Goal: Task Accomplishment & Management: Manage account settings

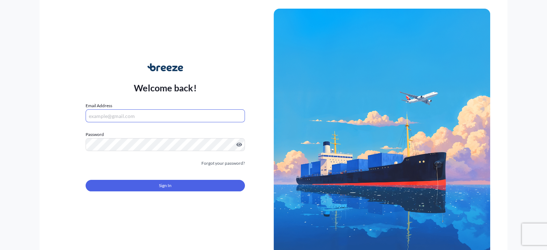
click at [127, 116] on input "Email Address" at bounding box center [165, 115] width 159 height 13
type input "[PERSON_NAME][EMAIL_ADDRESS][DOMAIN_NAME]"
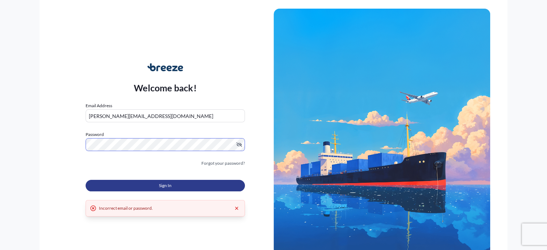
click at [145, 185] on button "Sign In" at bounding box center [165, 186] width 159 height 12
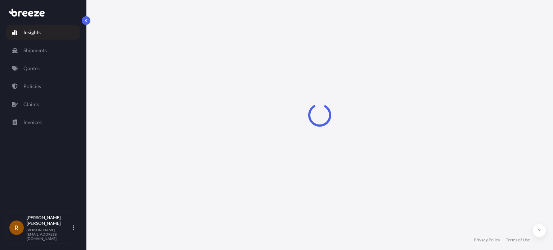
select select "2025"
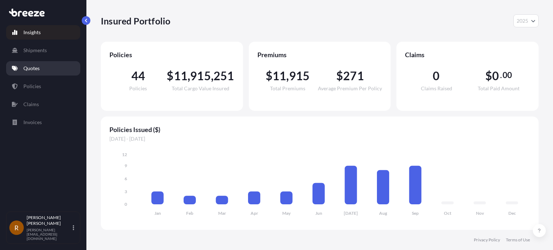
click at [30, 68] on p "Quotes" at bounding box center [31, 68] width 16 height 7
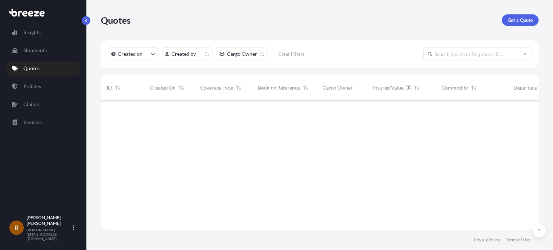
scroll to position [128, 432]
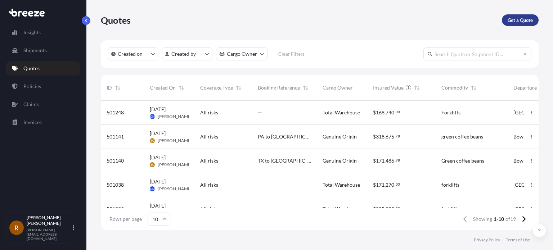
click at [506, 19] on link "Get a Quote" at bounding box center [520, 20] width 37 height 12
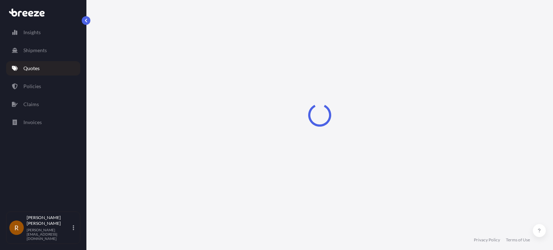
select select "Sea"
select select "1"
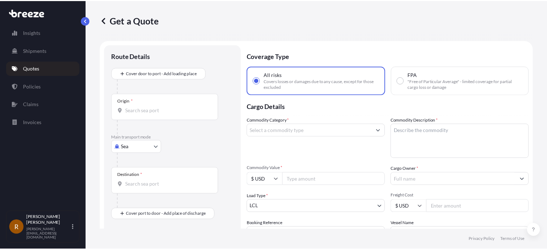
scroll to position [12, 0]
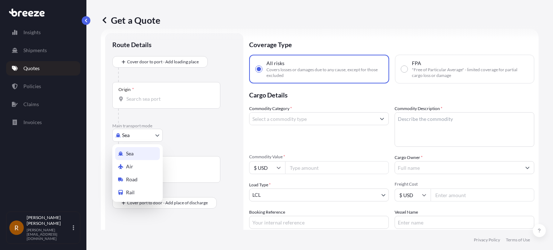
click at [141, 134] on body "Insights Shipments Quotes Policies Claims Invoices R [PERSON_NAME] [PERSON_NAME…" at bounding box center [276, 125] width 553 height 250
click at [141, 191] on div "Rail" at bounding box center [137, 192] width 45 height 13
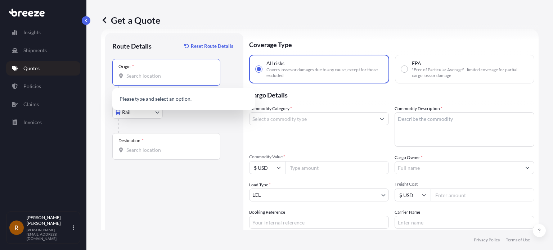
click at [153, 79] on input "Origin *" at bounding box center [168, 75] width 85 height 7
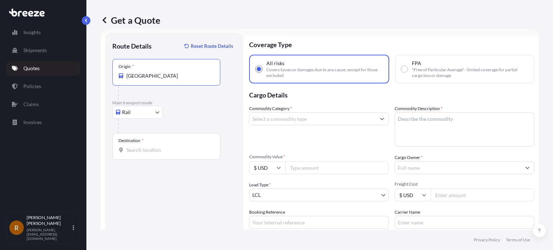
type input "[GEOGRAPHIC_DATA]"
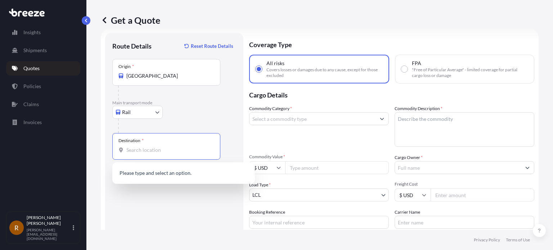
click at [141, 151] on input "Destination *" at bounding box center [168, 149] width 85 height 7
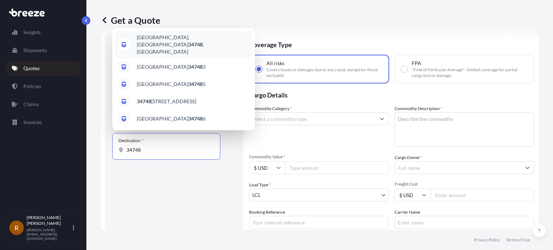
click at [160, 49] on span "[GEOGRAPHIC_DATA], [GEOGRAPHIC_DATA] , [GEOGRAPHIC_DATA]" at bounding box center [193, 45] width 112 height 22
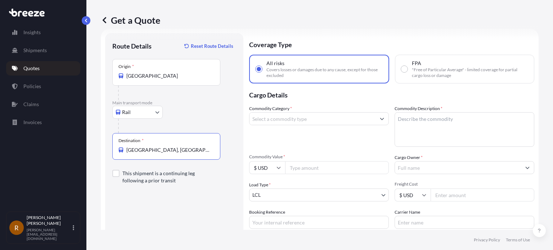
type input "[GEOGRAPHIC_DATA], [GEOGRAPHIC_DATA], [GEOGRAPHIC_DATA]"
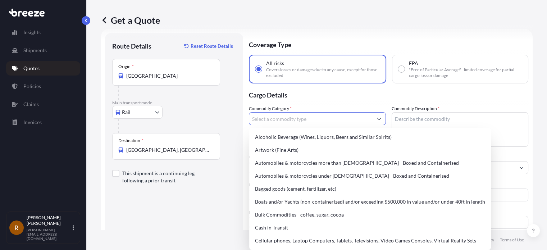
click at [312, 121] on input "Commodity Category *" at bounding box center [310, 118] width 123 height 13
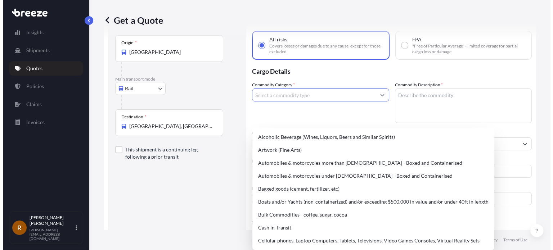
scroll to position [48, 0]
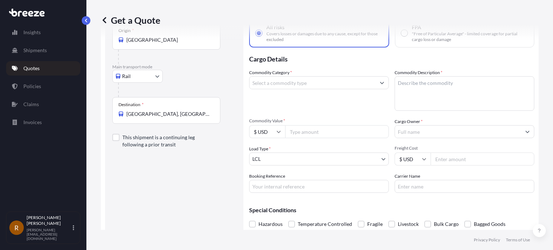
click at [294, 131] on input "Commodity Value *" at bounding box center [337, 131] width 104 height 13
type input "125000"
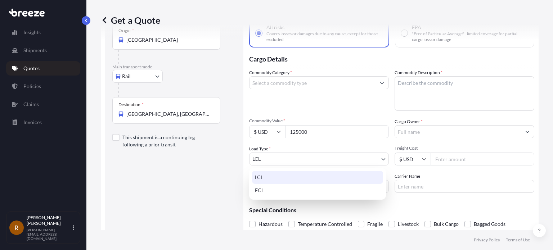
click at [295, 157] on body "Insights Shipments Quotes Policies Claims Invoices R [PERSON_NAME] [PERSON_NAME…" at bounding box center [276, 125] width 553 height 250
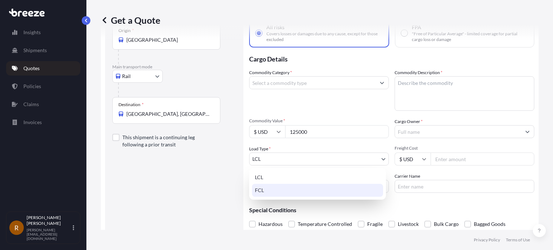
click at [276, 195] on div "FCL" at bounding box center [317, 190] width 131 height 13
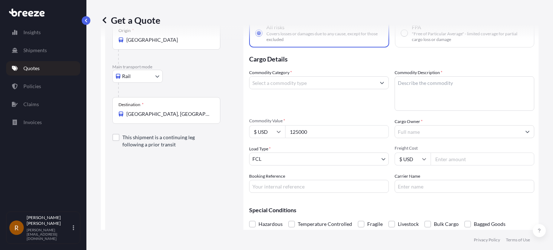
click at [449, 157] on input "Freight Cost" at bounding box center [482, 159] width 104 height 13
type input "5240"
click at [422, 185] on input "Carrier Name" at bounding box center [464, 186] width 140 height 13
type input "[PERSON_NAME]"
click at [294, 187] on input "Booking Reference" at bounding box center [319, 186] width 140 height 13
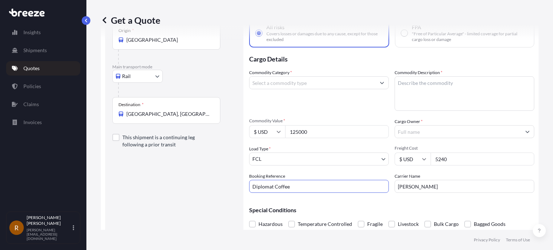
type input "Diplomat Coffee"
click at [405, 87] on textarea "Commodity Description *" at bounding box center [464, 93] width 140 height 35
type textarea "roasted coffee"
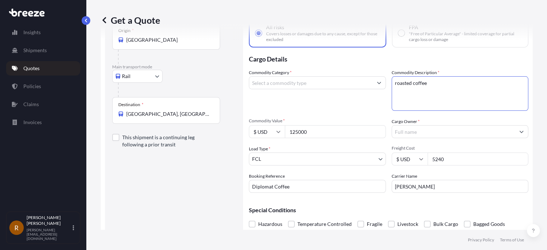
click at [422, 134] on input "Cargo Owner *" at bounding box center [453, 131] width 123 height 13
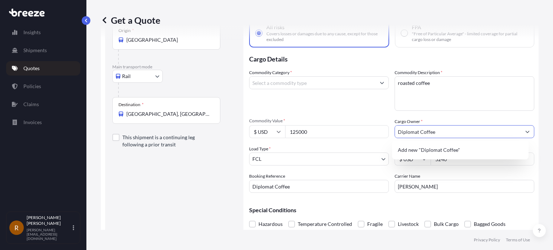
scroll to position [76, 0]
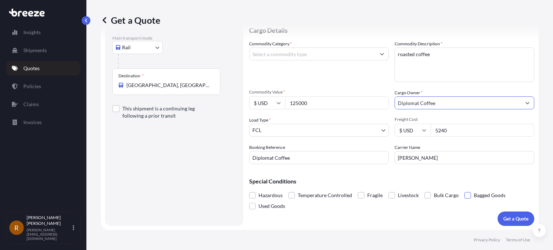
type input "Diplomat Coffee"
click at [465, 195] on span at bounding box center [467, 195] width 6 height 6
click at [464, 190] on input "Bagged Goods" at bounding box center [464, 190] width 0 height 0
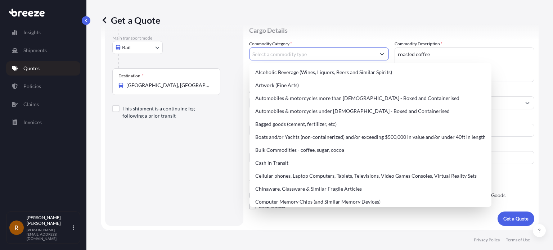
click at [324, 51] on input "Commodity Category *" at bounding box center [312, 54] width 126 height 13
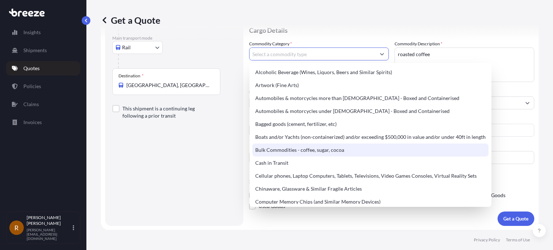
click at [303, 153] on div "Bulk Commodities - coffee, sugar, cocoa" at bounding box center [370, 150] width 236 height 13
type input "Bulk Commodities - coffee, sugar, cocoa"
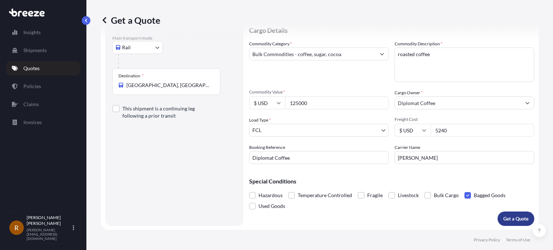
click at [507, 216] on p "Get a Quote" at bounding box center [515, 218] width 25 height 7
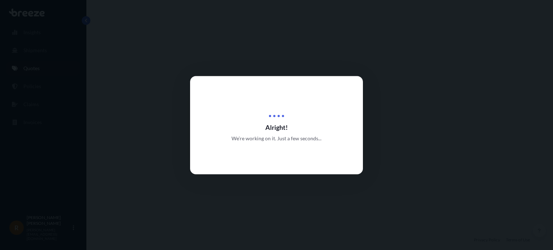
select select "Rail"
select select "2"
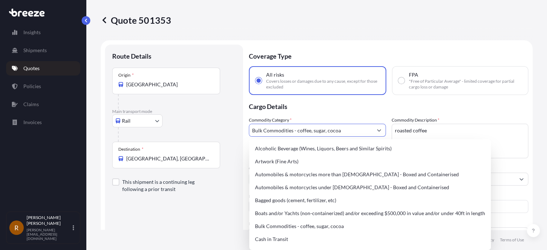
click at [380, 132] on button "Show suggestions" at bounding box center [379, 130] width 13 height 13
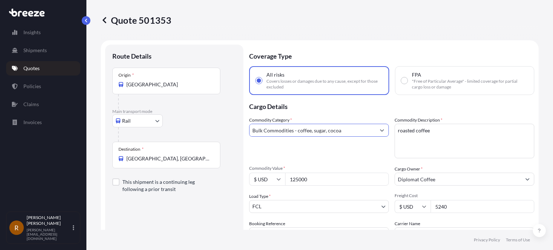
click at [354, 132] on input "Bulk Commodities - coffee, sugar, cocoa" at bounding box center [312, 130] width 126 height 13
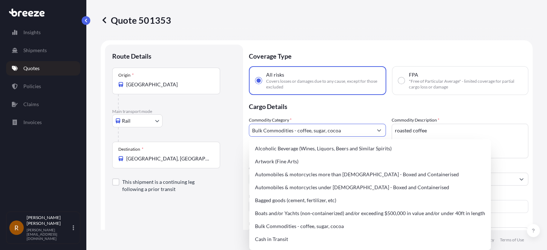
click at [381, 129] on button "Show suggestions" at bounding box center [379, 130] width 13 height 13
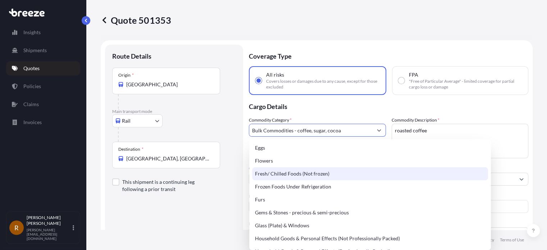
scroll to position [180, 0]
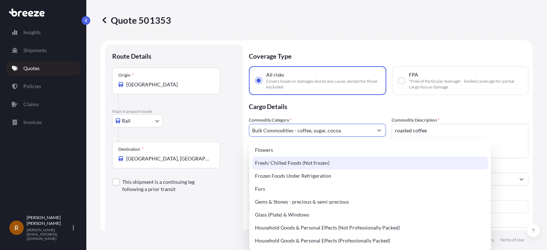
click at [304, 164] on div "Fresh/ Chilled Foods (Not frozen)" at bounding box center [370, 163] width 236 height 13
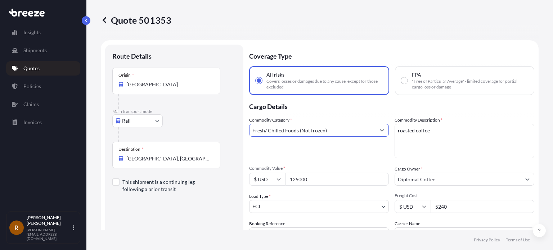
click at [367, 128] on input "Fresh/ Chilled Foods (Not frozen)" at bounding box center [312, 130] width 126 height 13
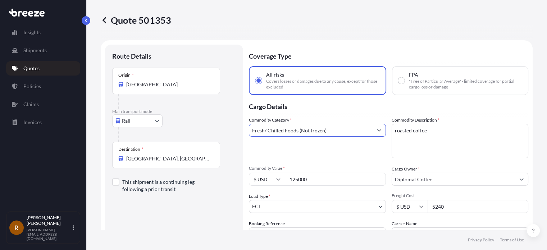
click at [378, 130] on icon "Show suggestions" at bounding box center [379, 130] width 4 height 4
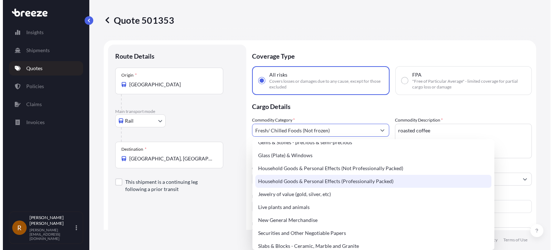
scroll to position [252, 0]
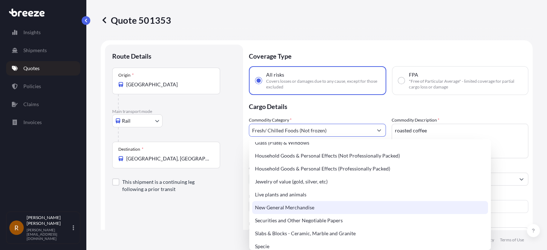
click at [300, 211] on div "New General Merchandise" at bounding box center [370, 207] width 236 height 13
type input "New General Merchandise"
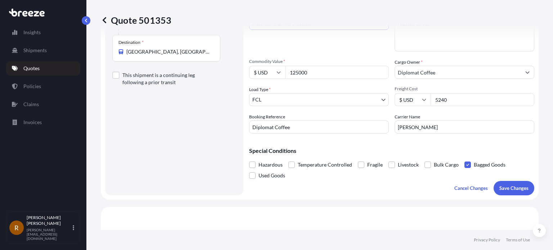
scroll to position [108, 0]
click at [516, 191] on button "Save Changes" at bounding box center [513, 187] width 41 height 14
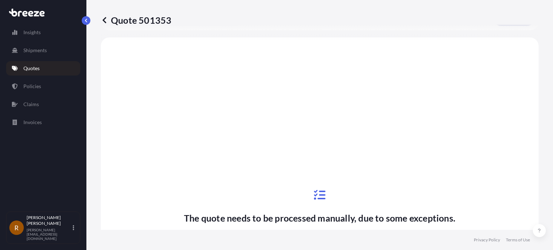
scroll to position [277, 0]
select select "Rail"
select select "2"
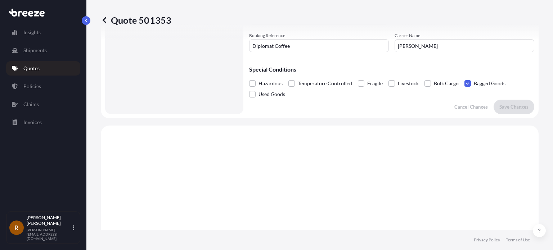
scroll to position [62, 0]
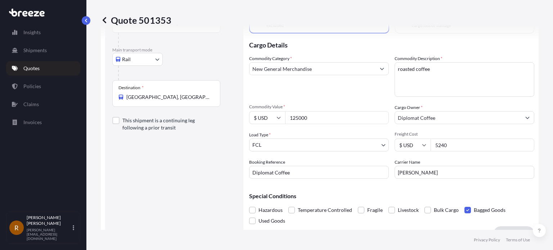
click at [430, 208] on label "Bulk Cargo" at bounding box center [441, 210] width 34 height 11
click at [424, 205] on input "Bulk Cargo" at bounding box center [424, 205] width 0 height 0
click at [464, 210] on span at bounding box center [467, 210] width 6 height 6
click at [464, 205] on input "Bagged Goods" at bounding box center [464, 205] width 0 height 0
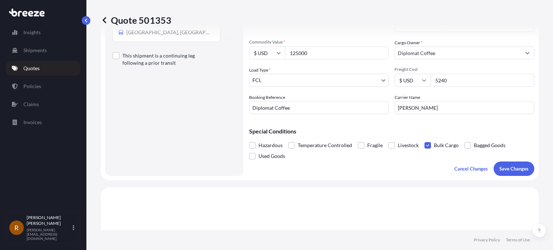
scroll to position [134, 0]
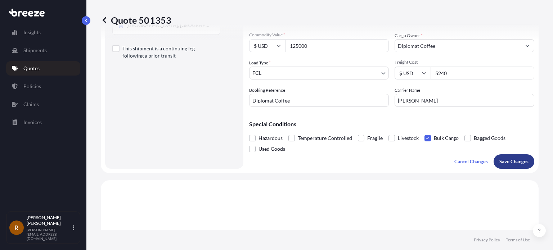
click at [506, 161] on p "Save Changes" at bounding box center [513, 161] width 29 height 7
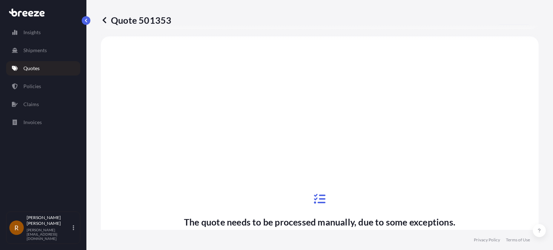
select select "Rail"
select select "2"
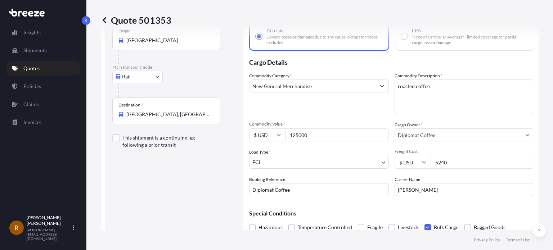
scroll to position [0, 0]
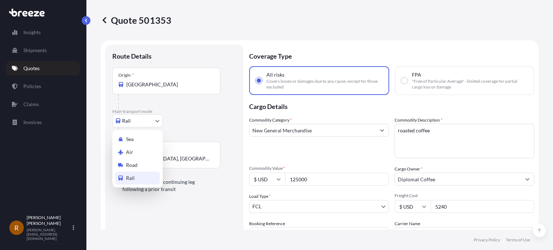
click at [149, 121] on body "Insights Shipments Quotes Policies Claims Invoices R [PERSON_NAME] [PERSON_NAME…" at bounding box center [276, 125] width 553 height 250
click at [145, 164] on div "Road" at bounding box center [137, 165] width 45 height 13
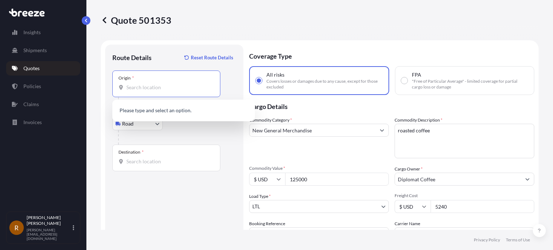
click at [140, 86] on input "Origin *" at bounding box center [168, 87] width 85 height 7
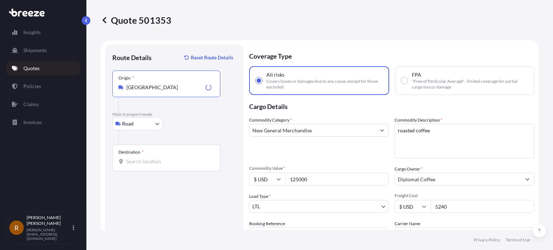
type input "[GEOGRAPHIC_DATA]"
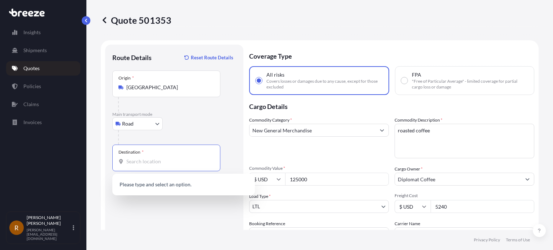
click at [131, 161] on input "Destination *" at bounding box center [168, 161] width 85 height 7
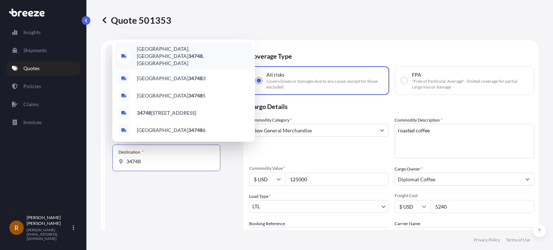
click at [165, 57] on div "[GEOGRAPHIC_DATA], [GEOGRAPHIC_DATA] , [GEOGRAPHIC_DATA]" at bounding box center [183, 55] width 137 height 27
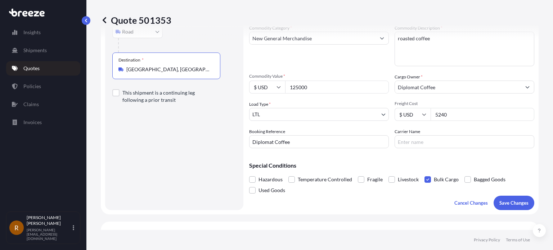
scroll to position [108, 0]
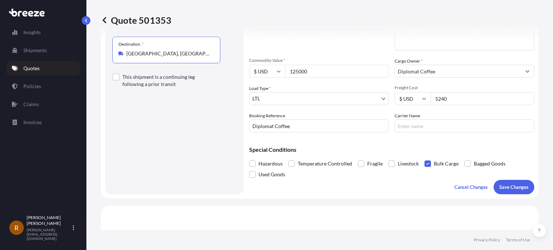
type input "[GEOGRAPHIC_DATA], [GEOGRAPHIC_DATA], [GEOGRAPHIC_DATA]"
drag, startPoint x: 448, startPoint y: 99, endPoint x: 413, endPoint y: 105, distance: 35.4
click at [413, 105] on div "Commodity Category * New General Merchandise Commodity Description * roasted co…" at bounding box center [391, 71] width 285 height 124
type input "6850"
click at [427, 125] on input "Carrier Name" at bounding box center [464, 125] width 140 height 13
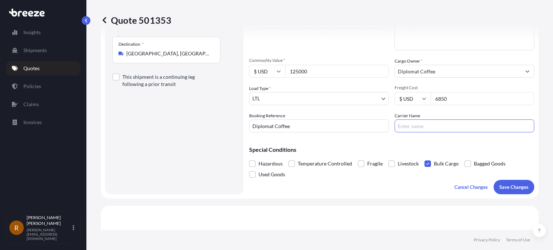
type input "[PERSON_NAME]"
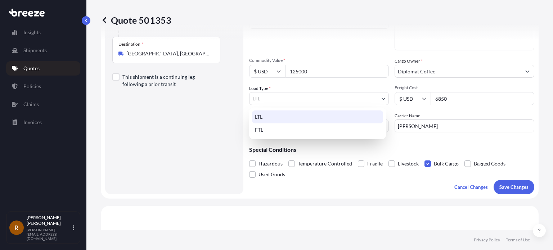
click at [322, 99] on body "Insights Shipments Quotes Policies Claims Invoices R [PERSON_NAME] [PERSON_NAME…" at bounding box center [276, 125] width 553 height 250
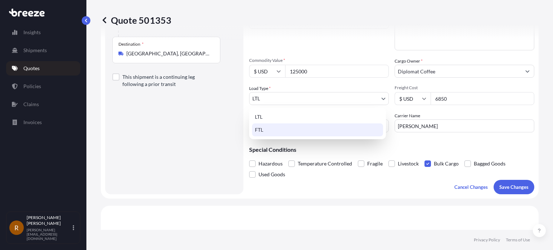
click at [262, 129] on div "FTL" at bounding box center [317, 129] width 131 height 13
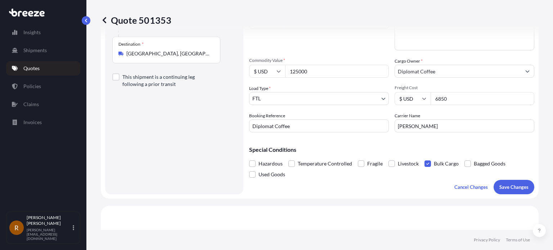
click at [312, 188] on div "Coverage Type All risks Covers losses or damages due to any cause, except for t…" at bounding box center [391, 66] width 285 height 258
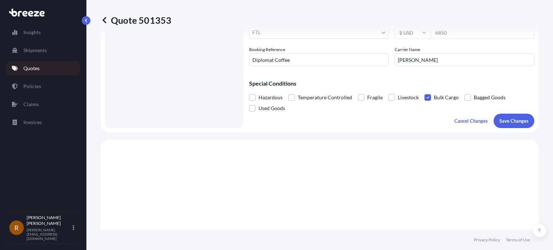
scroll to position [180, 0]
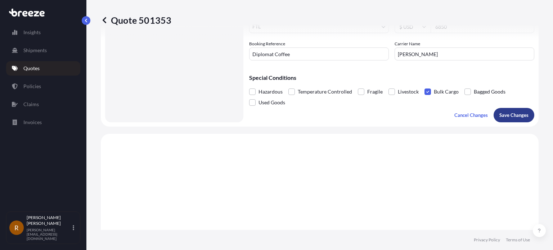
click at [502, 114] on p "Save Changes" at bounding box center [513, 115] width 29 height 7
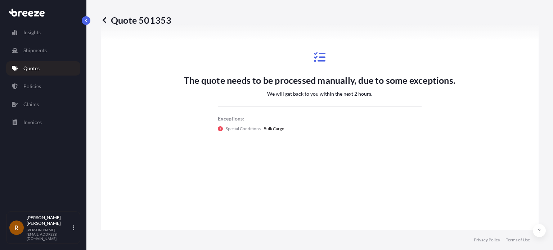
select select "Road"
select select "2"
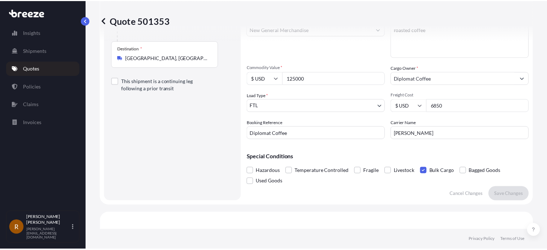
scroll to position [26, 0]
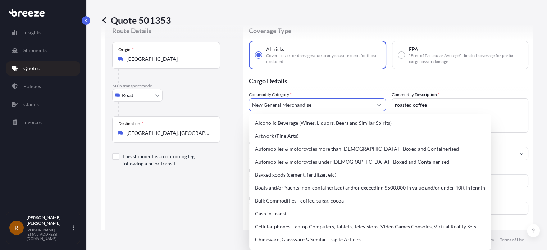
click at [379, 104] on button "Show suggestions" at bounding box center [379, 104] width 13 height 13
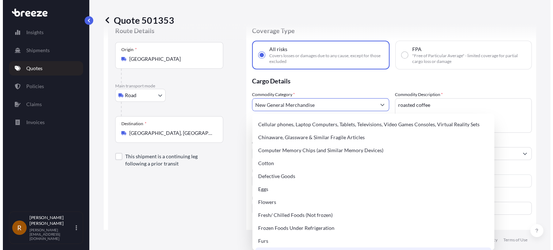
scroll to position [72, 0]
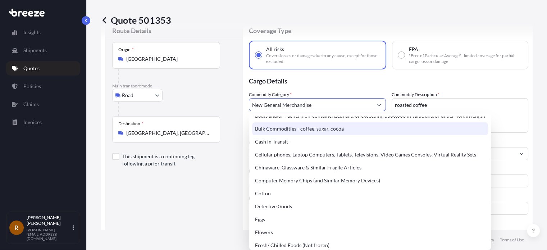
click at [308, 134] on div "Bulk Commodities - coffee, sugar, cocoa" at bounding box center [370, 128] width 236 height 13
type input "Bulk Commodities - coffee, sugar, cocoa"
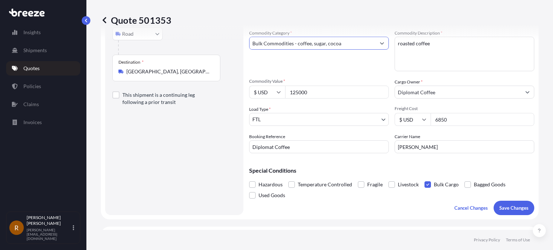
scroll to position [98, 0]
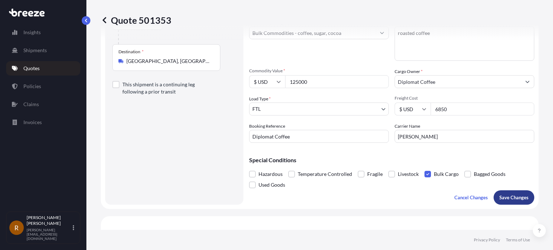
click at [508, 197] on p "Save Changes" at bounding box center [513, 197] width 29 height 7
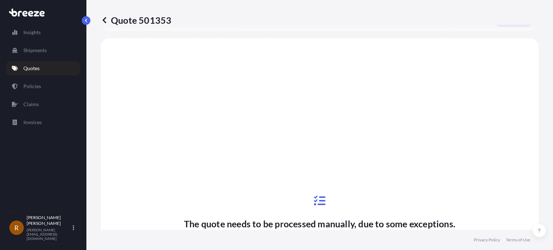
scroll to position [277, 0]
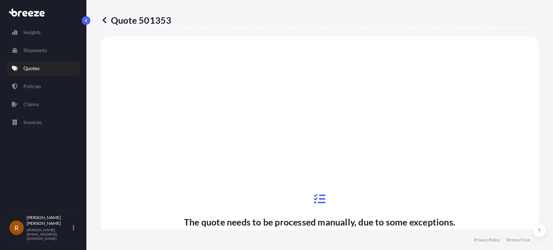
select select "Road"
select select "2"
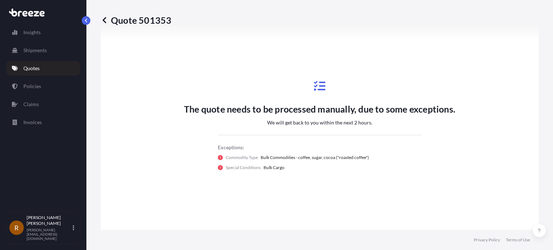
scroll to position [170, 0]
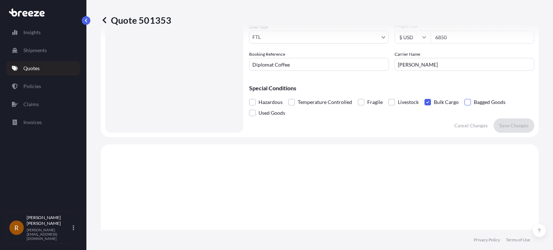
click at [465, 103] on span at bounding box center [467, 102] width 6 height 6
click at [464, 97] on input "Bagged Goods" at bounding box center [464, 97] width 0 height 0
click at [500, 125] on p "Save Changes" at bounding box center [513, 125] width 29 height 7
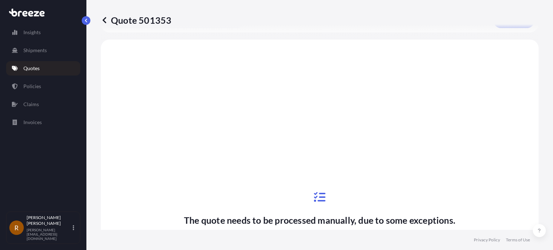
select select "Road"
select select "2"
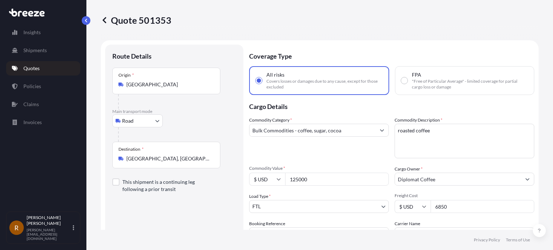
scroll to position [36, 0]
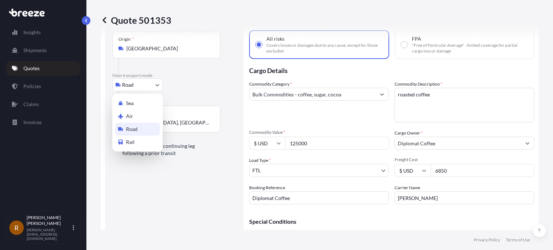
click at [142, 83] on body "Insights Shipments Quotes Policies Claims Invoices R [PERSON_NAME] [PERSON_NAME…" at bounding box center [276, 125] width 553 height 250
click at [140, 140] on div "Rail" at bounding box center [137, 142] width 45 height 13
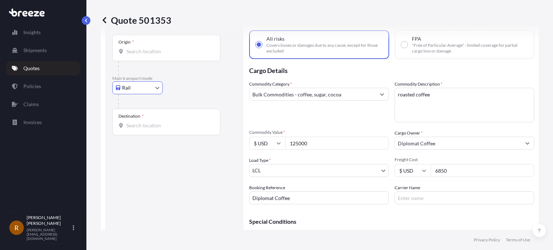
drag, startPoint x: 155, startPoint y: 41, endPoint x: 157, endPoint y: 48, distance: 7.0
click at [157, 47] on div "Origin *" at bounding box center [166, 48] width 108 height 27
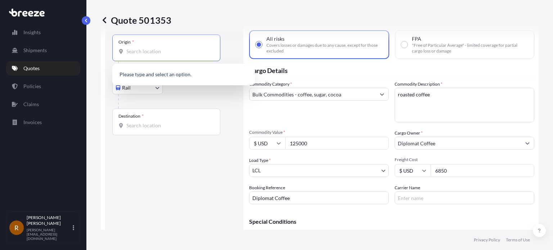
click at [157, 48] on input "Origin *" at bounding box center [168, 51] width 85 height 7
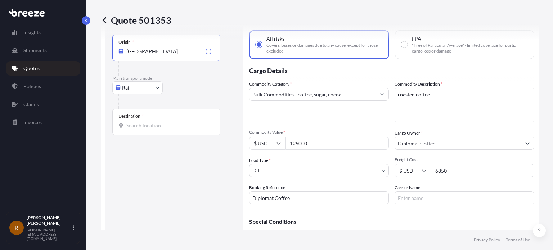
type input "[GEOGRAPHIC_DATA]"
click at [129, 121] on div "Destination *" at bounding box center [166, 122] width 108 height 27
click at [129, 122] on input "Destination *" at bounding box center [168, 125] width 85 height 7
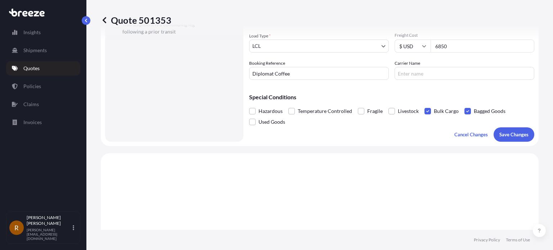
scroll to position [180, 0]
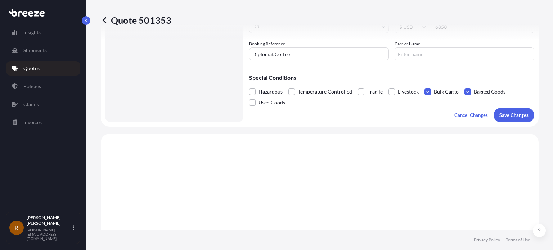
type input "[GEOGRAPHIC_DATA], [GEOGRAPHIC_DATA], [GEOGRAPHIC_DATA]"
click at [431, 50] on input "Carrier Name" at bounding box center [464, 54] width 140 height 13
type input "[PERSON_NAME]"
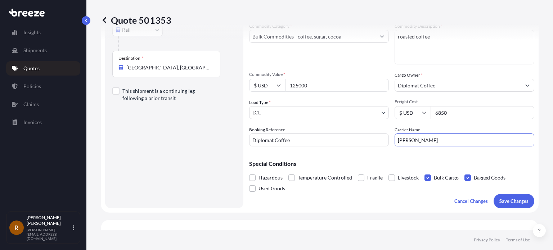
scroll to position [72, 0]
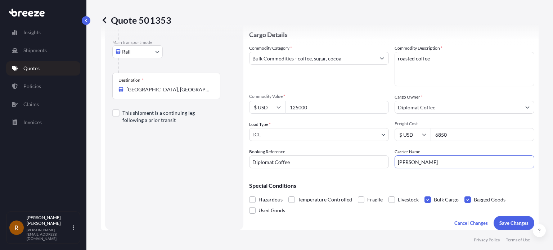
click at [294, 134] on body "Insights Shipments Quotes Policies Claims Invoices R [PERSON_NAME] [PERSON_NAME…" at bounding box center [276, 125] width 553 height 250
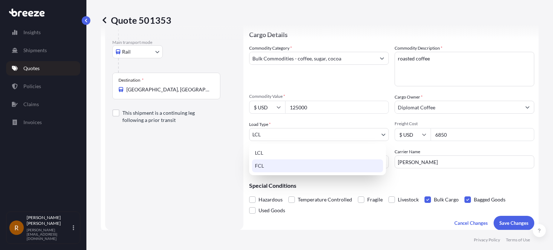
click at [264, 168] on div "FCL" at bounding box center [317, 165] width 131 height 13
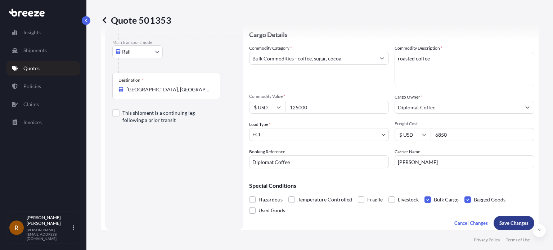
click at [511, 220] on p "Save Changes" at bounding box center [513, 223] width 29 height 7
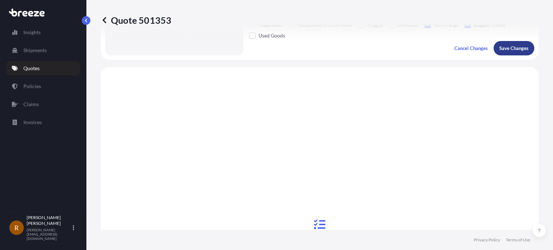
scroll to position [277, 0]
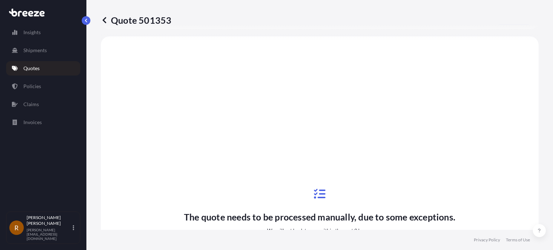
select select "Rail"
select select "2"
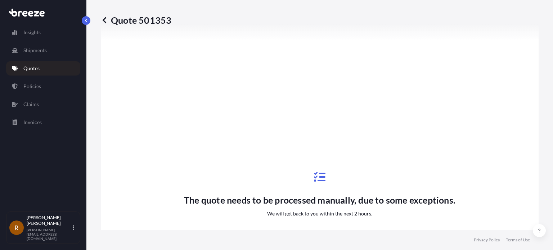
scroll to position [206, 0]
